Goal: Transaction & Acquisition: Book appointment/travel/reservation

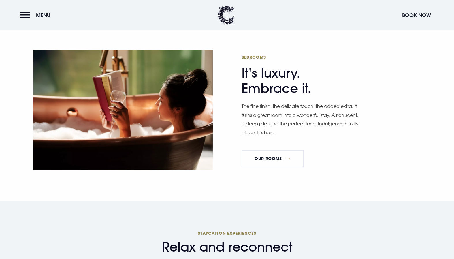
scroll to position [365, 0]
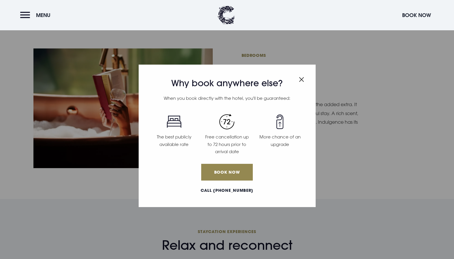
click at [301, 78] on img "Close modal" at bounding box center [301, 79] width 5 height 5
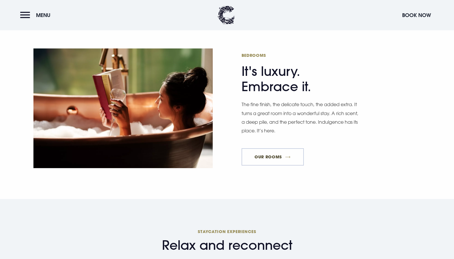
click at [272, 148] on link "Our Rooms" at bounding box center [273, 156] width 62 height 17
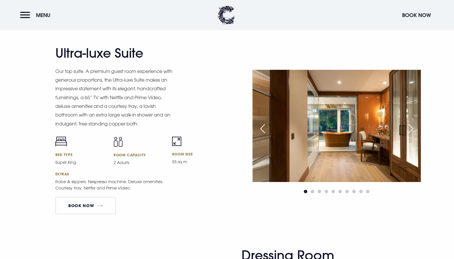
scroll to position [781, 0]
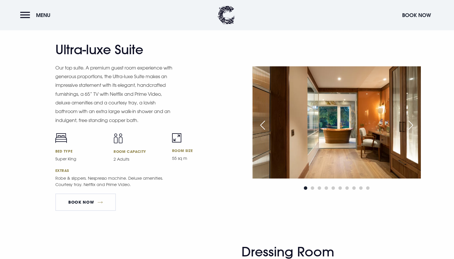
click at [194, 162] on div "Room size 55 sq m" at bounding box center [198, 150] width 52 height 35
click at [162, 196] on div "Ultra-luxe Suite Our top suite. A premium guest room experience with generous p…" at bounding box center [139, 128] width 168 height 173
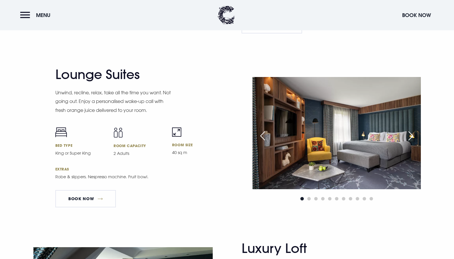
scroll to position [1177, 0]
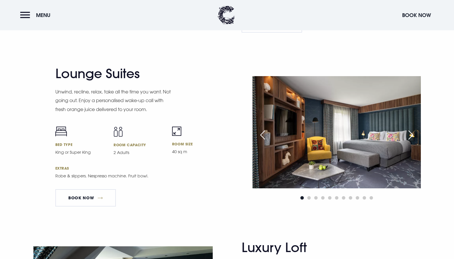
click at [162, 196] on div "Lounge Suites Unwind, recline, relax, take all the time you want. Not going out…" at bounding box center [139, 138] width 168 height 145
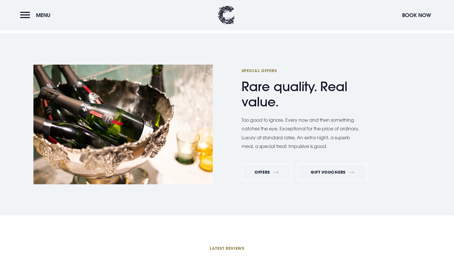
scroll to position [2119, 0]
